Goal: Check status: Check status

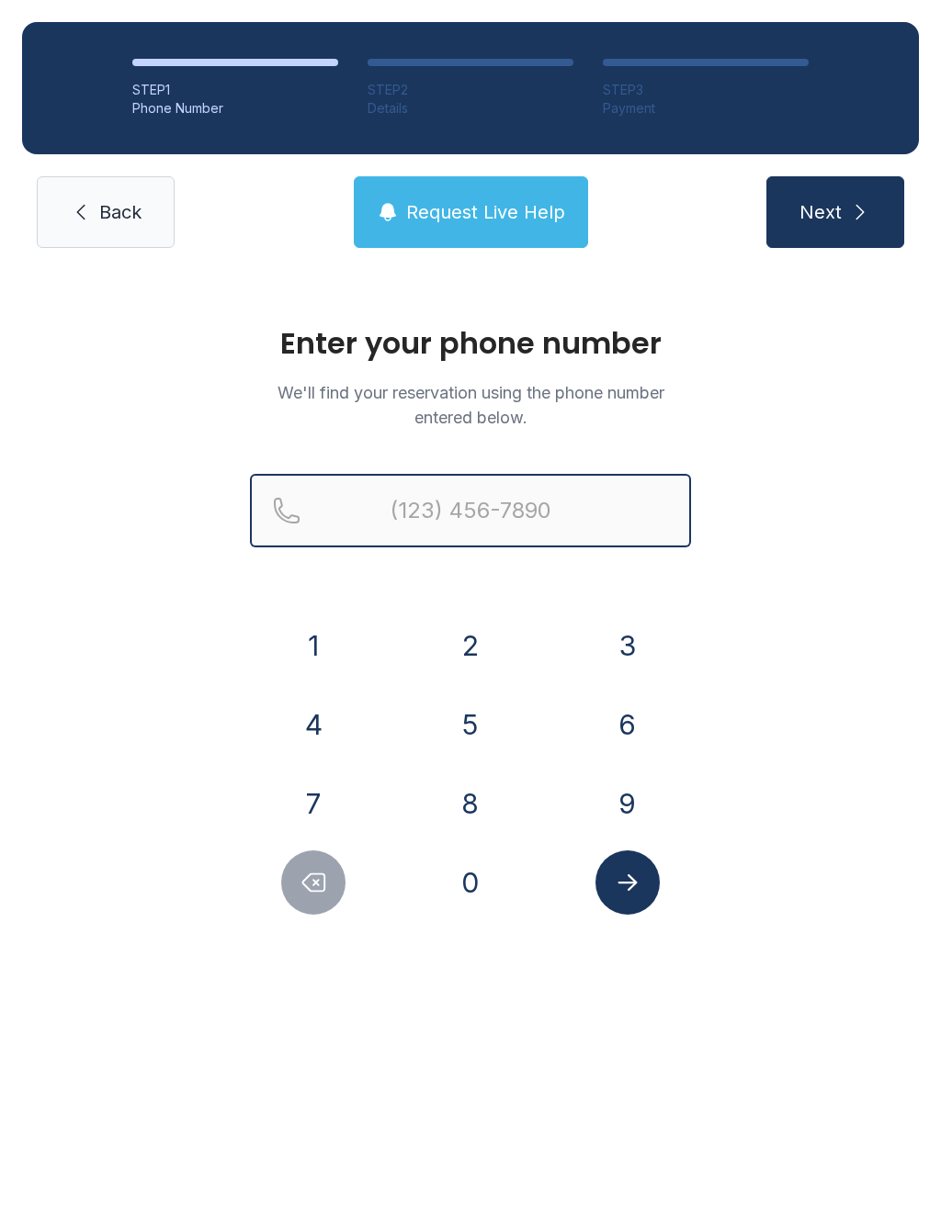
click at [450, 536] on input "Reservation phone number" at bounding box center [470, 510] width 441 height 73
click at [482, 804] on button "8" at bounding box center [470, 804] width 64 height 64
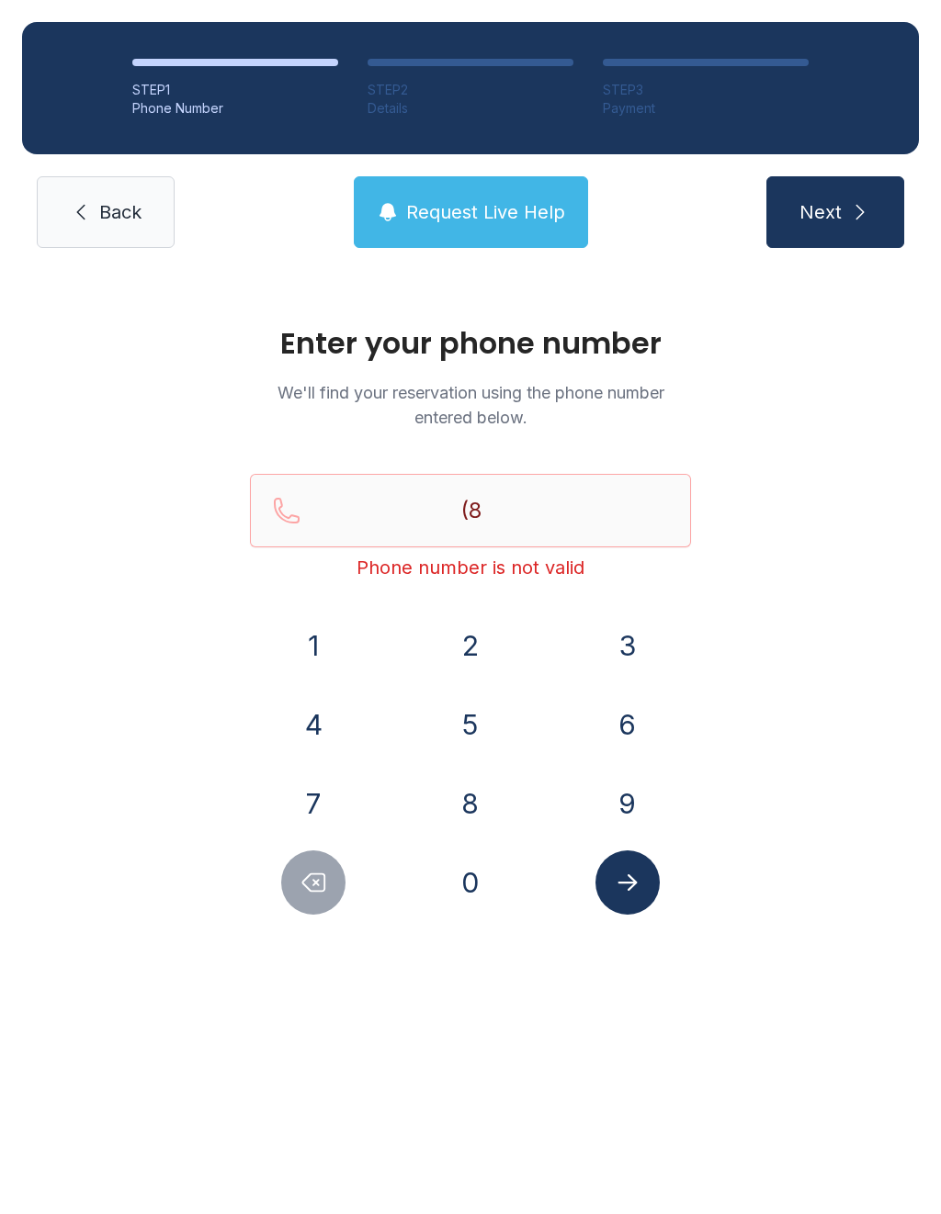
click at [476, 885] on button "0" at bounding box center [470, 883] width 64 height 64
click at [638, 654] on button "3" at bounding box center [627, 646] width 64 height 64
click at [322, 730] on button "4" at bounding box center [313, 725] width 64 height 64
click at [636, 718] on button "6" at bounding box center [627, 725] width 64 height 64
click at [311, 877] on icon "Delete number" at bounding box center [313, 883] width 28 height 28
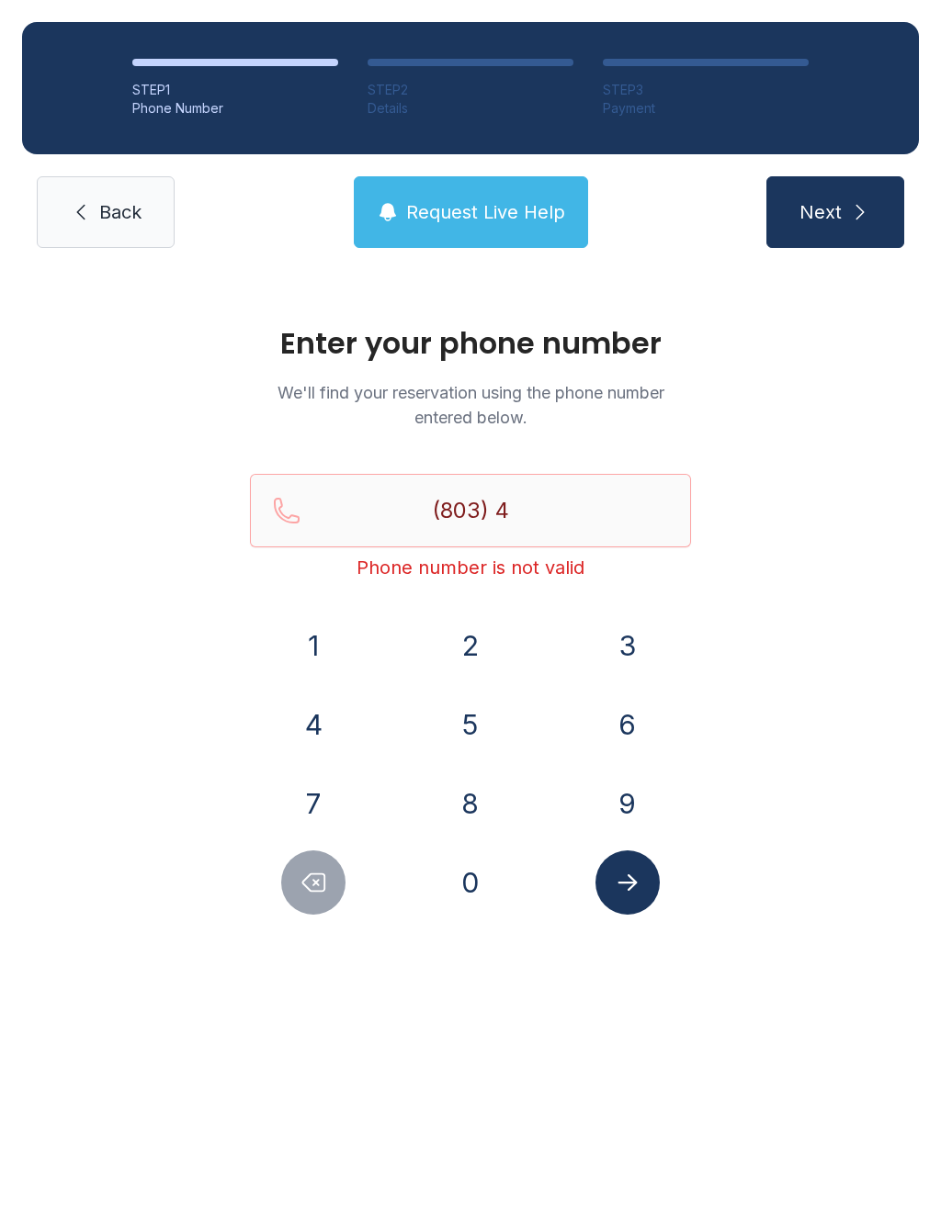
click at [626, 803] on button "9" at bounding box center [627, 804] width 64 height 64
click at [307, 809] on button "7" at bounding box center [313, 804] width 64 height 64
click at [470, 717] on button "5" at bounding box center [470, 725] width 64 height 64
click at [461, 651] on button "2" at bounding box center [470, 646] width 64 height 64
click at [305, 724] on button "4" at bounding box center [313, 725] width 64 height 64
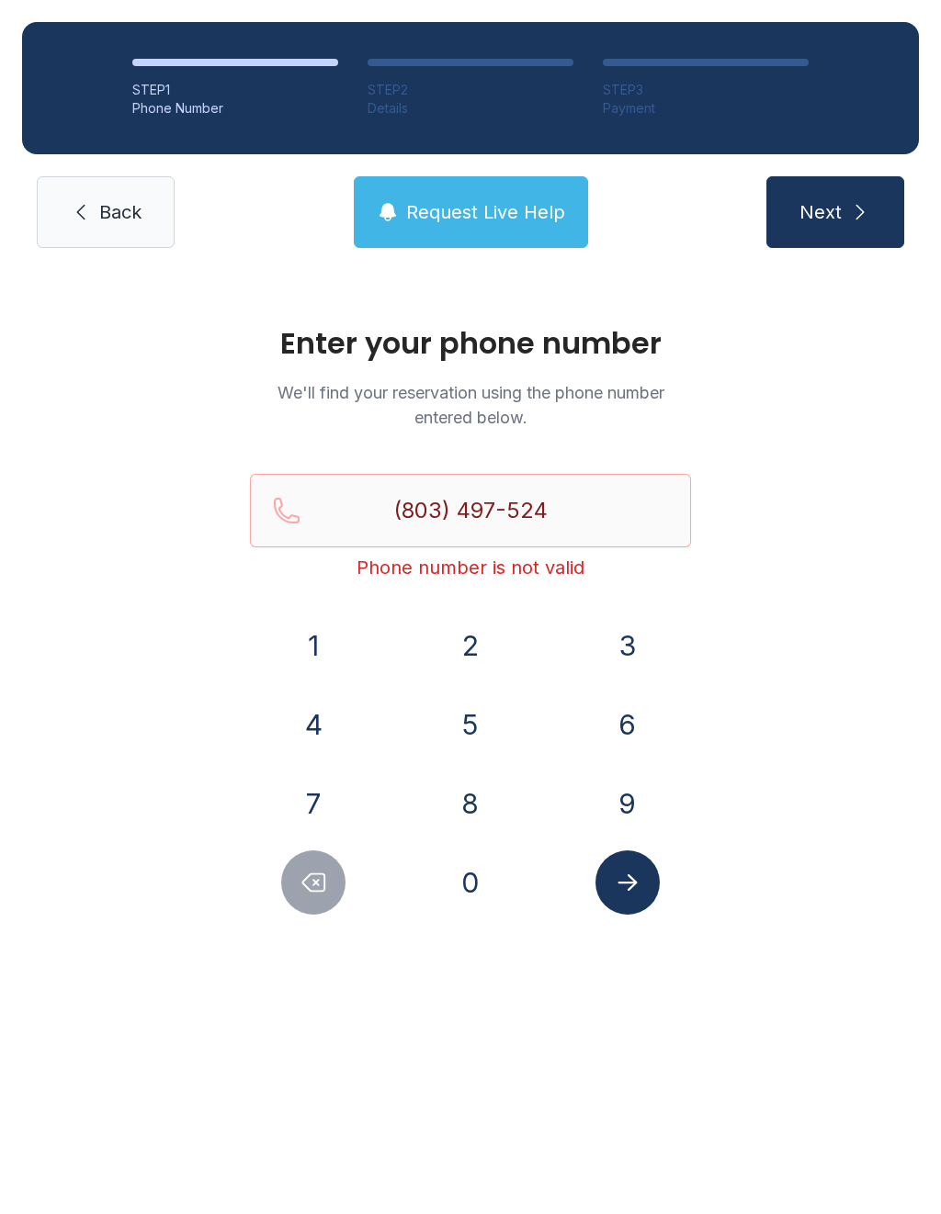
click at [316, 792] on button "7" at bounding box center [313, 804] width 64 height 64
type input "[PHONE_NUMBER]"
click at [636, 876] on icon "Submit lookup form" at bounding box center [628, 883] width 28 height 28
click at [130, 228] on link "Back" at bounding box center [106, 212] width 138 height 72
